Goal: Information Seeking & Learning: Learn about a topic

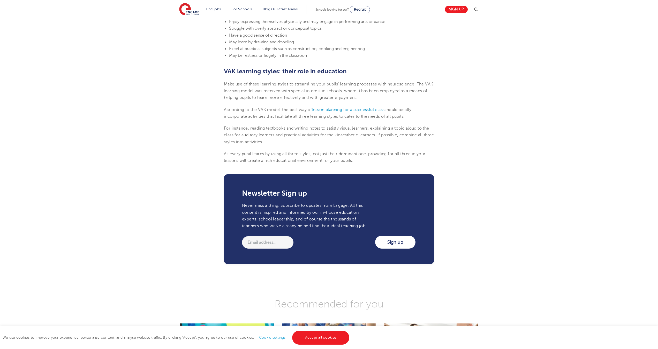
scroll to position [750, 0]
